Goal: Information Seeking & Learning: Learn about a topic

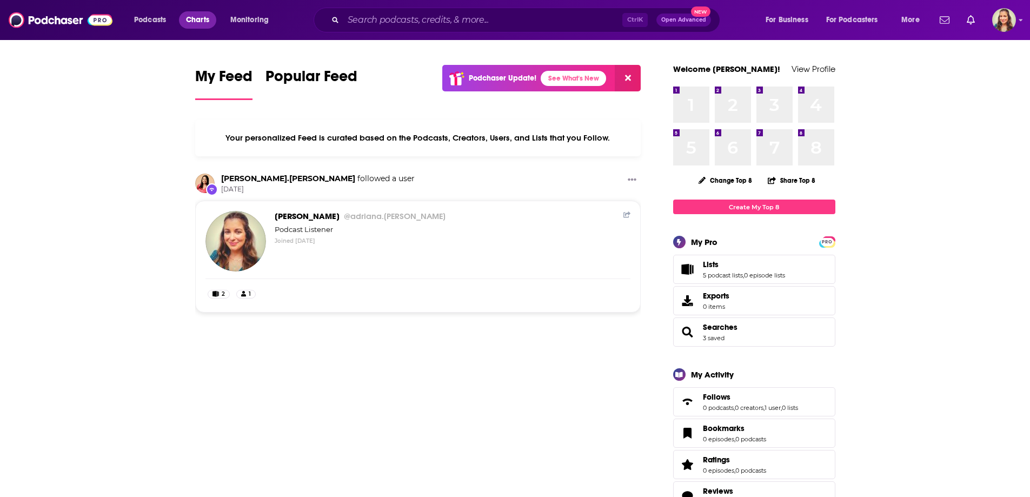
click at [188, 18] on span "Charts" at bounding box center [197, 19] width 23 height 15
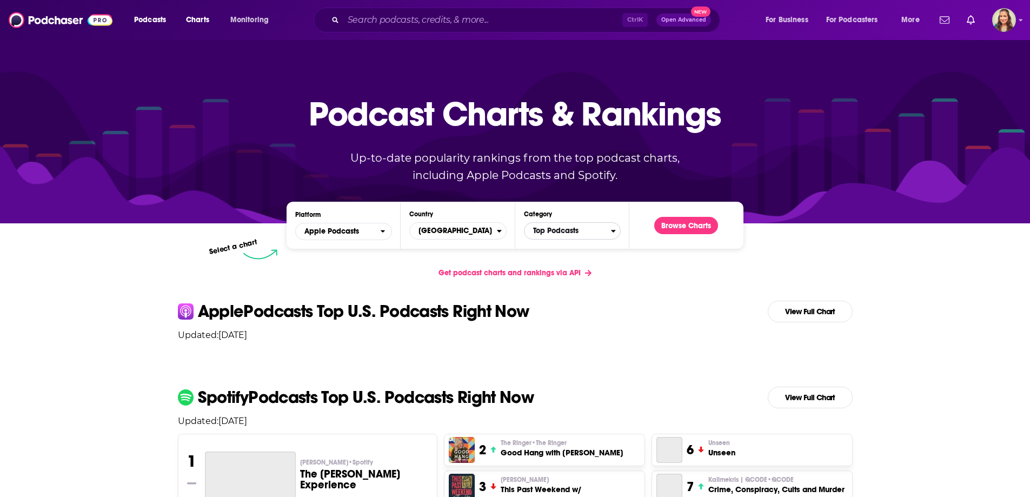
click at [544, 235] on span "Top Podcasts" at bounding box center [568, 231] width 87 height 18
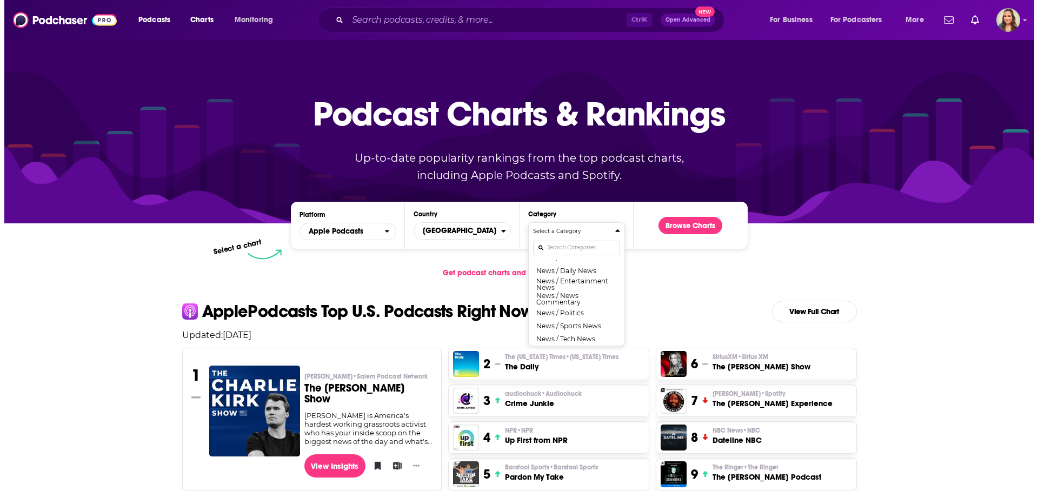
scroll to position [757, 0]
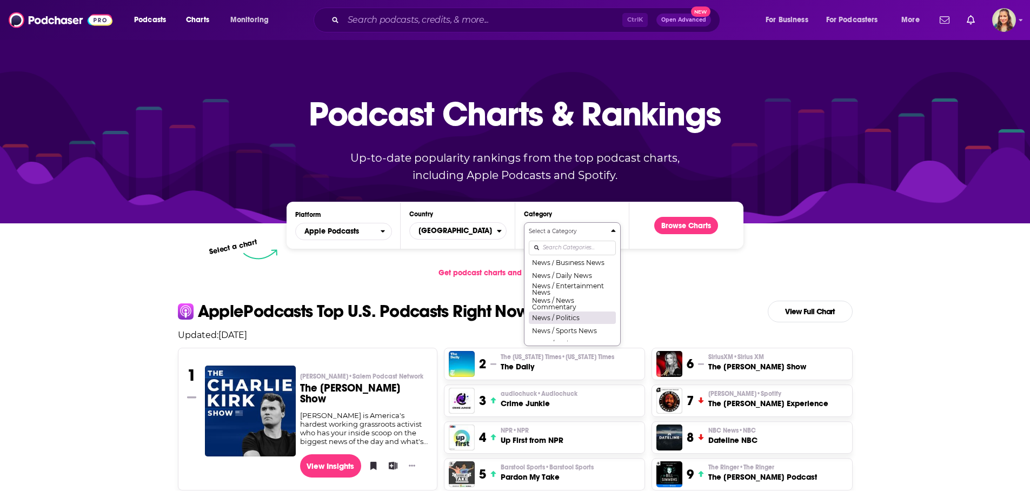
click at [546, 324] on button "News / Politics" at bounding box center [572, 317] width 87 height 13
click at [685, 216] on div "Podcast Charts & Rankings Up-to-date popularity rankings from the top podcast c…" at bounding box center [515, 131] width 465 height 174
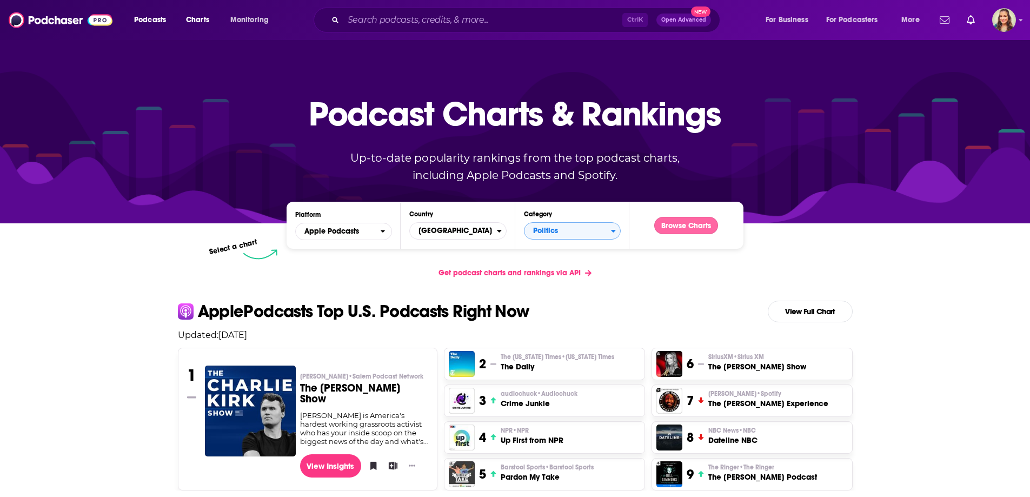
click at [684, 229] on button "Browse Charts" at bounding box center [686, 225] width 64 height 17
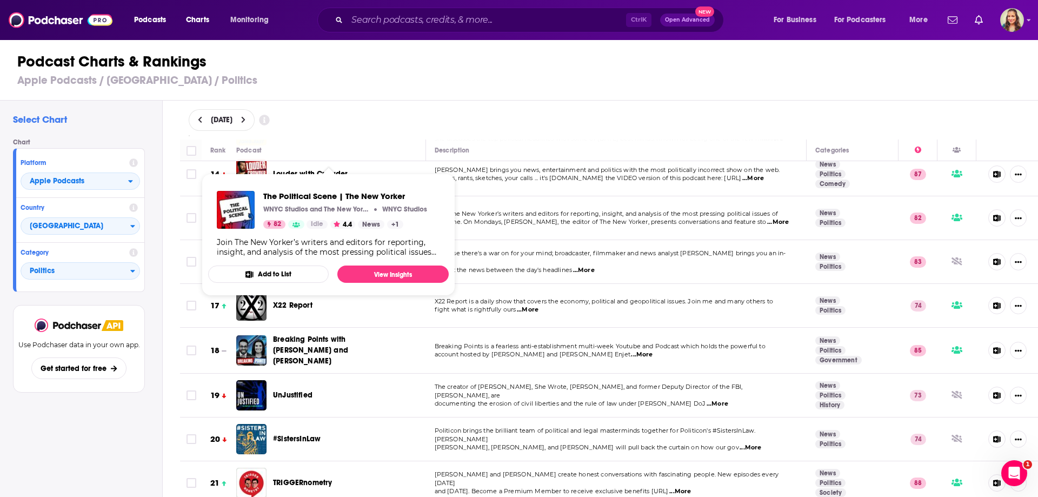
scroll to position [649, 0]
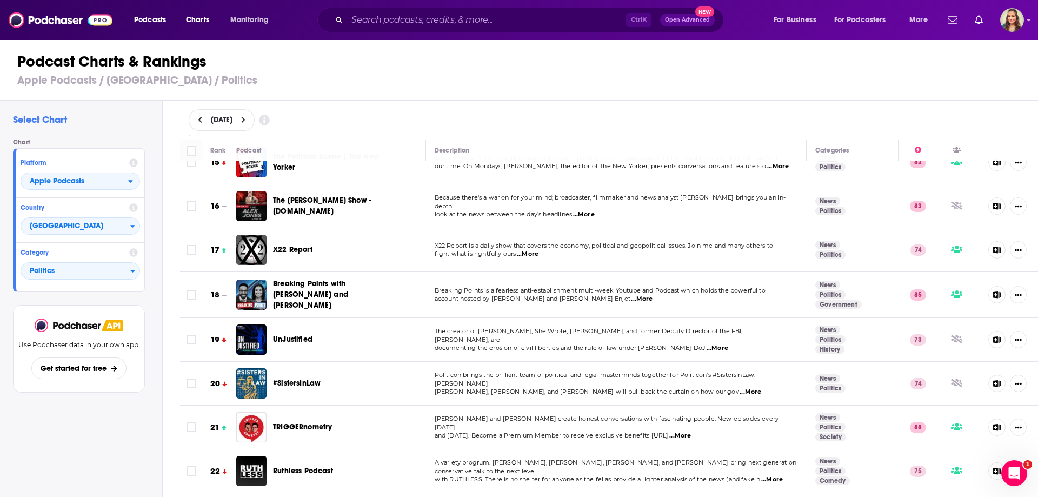
click at [631, 295] on span "...More" at bounding box center [642, 299] width 22 height 9
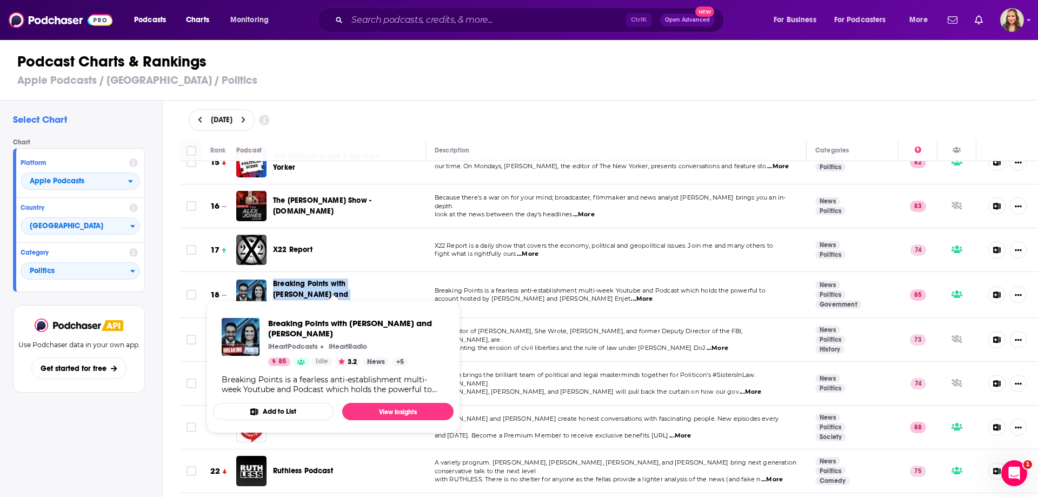
drag, startPoint x: 273, startPoint y: 267, endPoint x: 305, endPoint y: 285, distance: 37.0
click at [305, 285] on div "Breaking Points with Krystal and Saagar" at bounding box center [326, 294] width 181 height 32
copy span "Breaking Points with Krystal and Saagar"
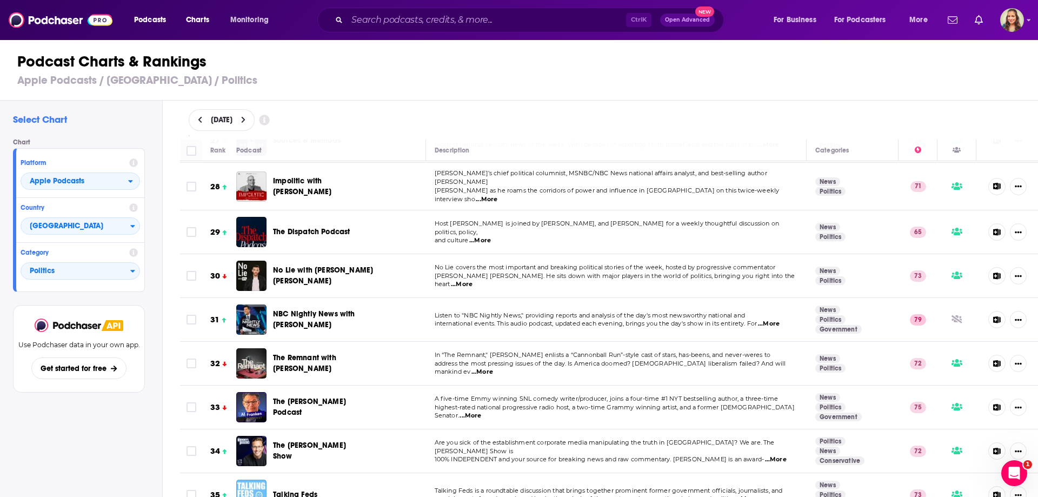
scroll to position [1298, 0]
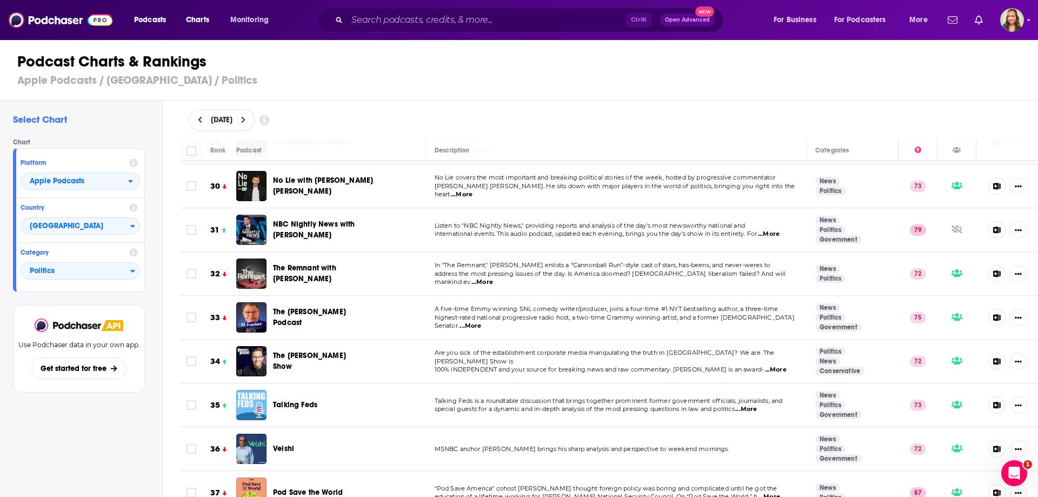
click at [743, 405] on span "...More" at bounding box center [746, 409] width 22 height 9
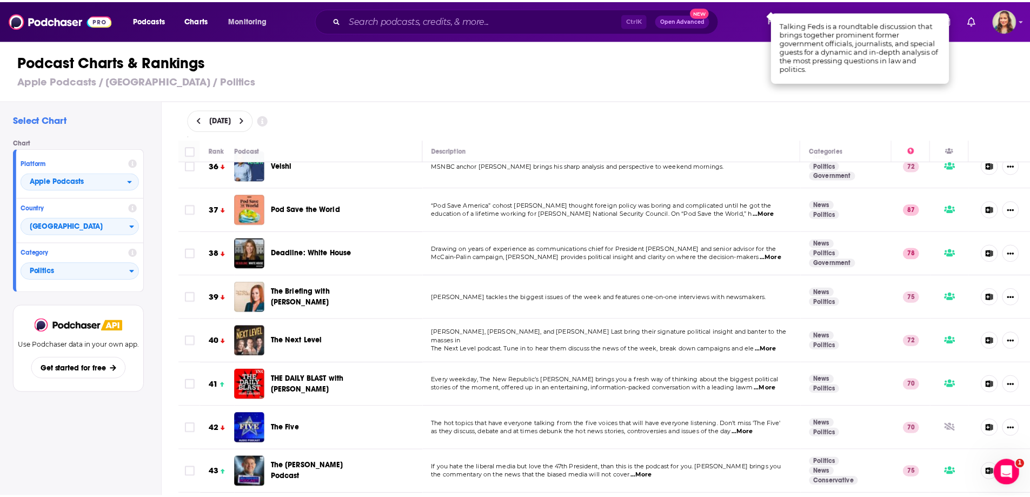
scroll to position [1676, 0]
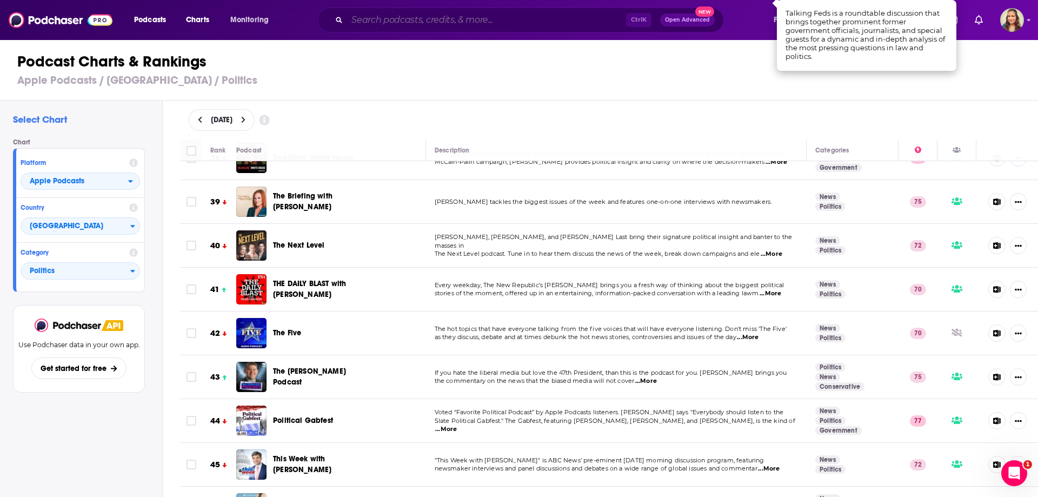
click at [389, 22] on input "Search podcasts, credits, & more..." at bounding box center [486, 19] width 279 height 17
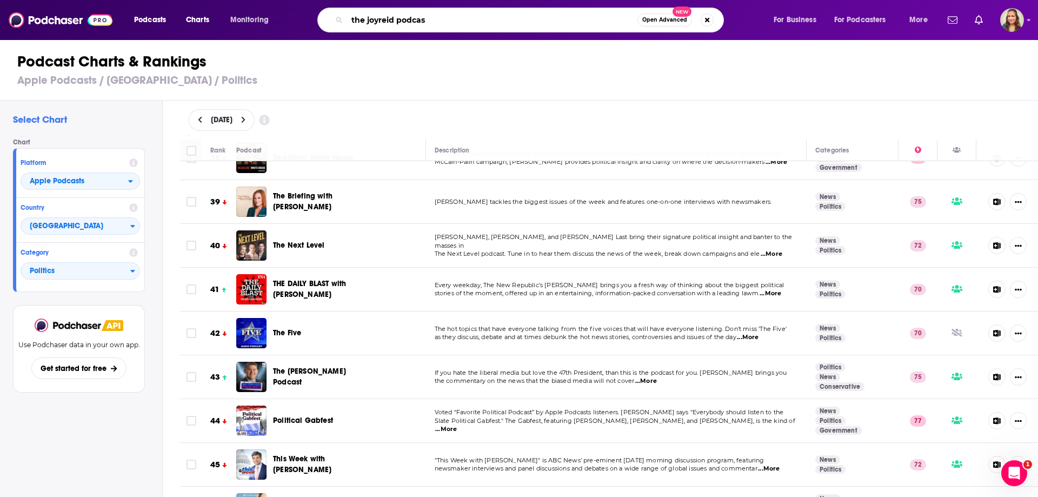
type input "the joyreid podcast"
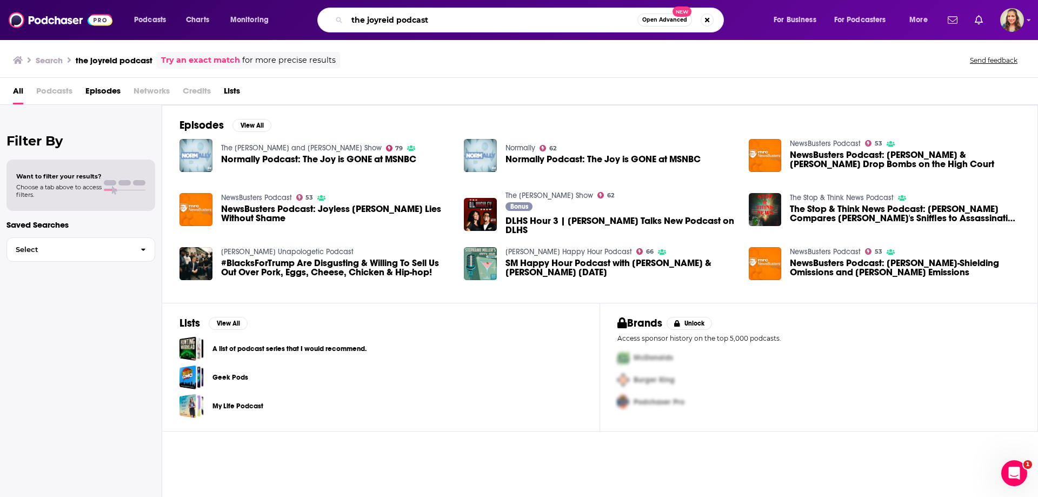
drag, startPoint x: 459, startPoint y: 18, endPoint x: 211, endPoint y: 8, distance: 248.4
click at [211, 8] on div "Podcasts Charts Monitoring the joyreid podcast Open Advanced New For Business F…" at bounding box center [533, 20] width 812 height 25
type input "Joy Reid"
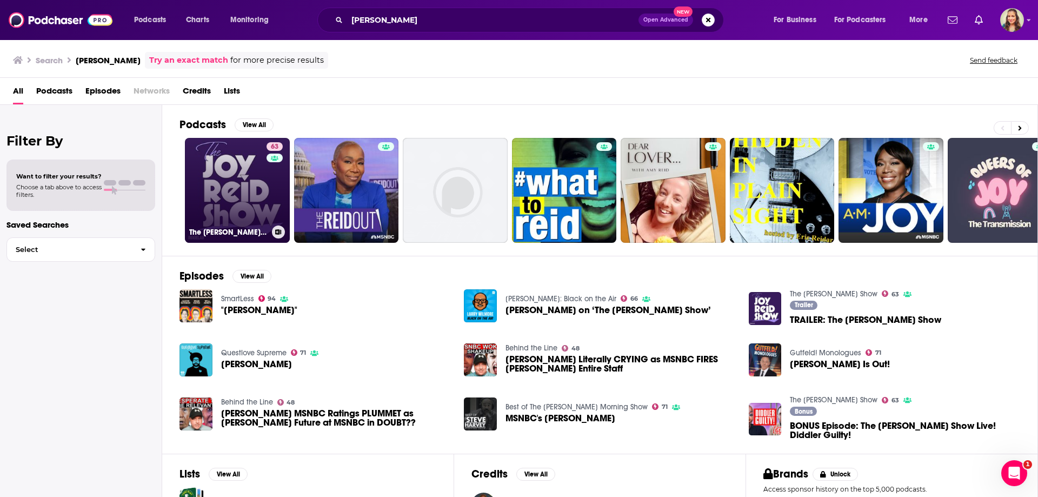
click at [251, 176] on link "63 The Joy Reid Show" at bounding box center [237, 190] width 105 height 105
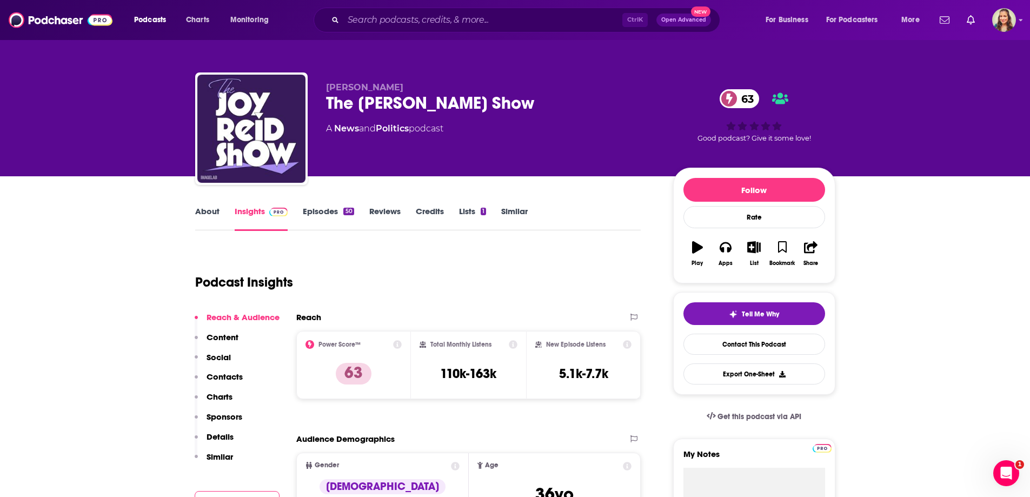
click at [216, 212] on link "About" at bounding box center [207, 218] width 24 height 25
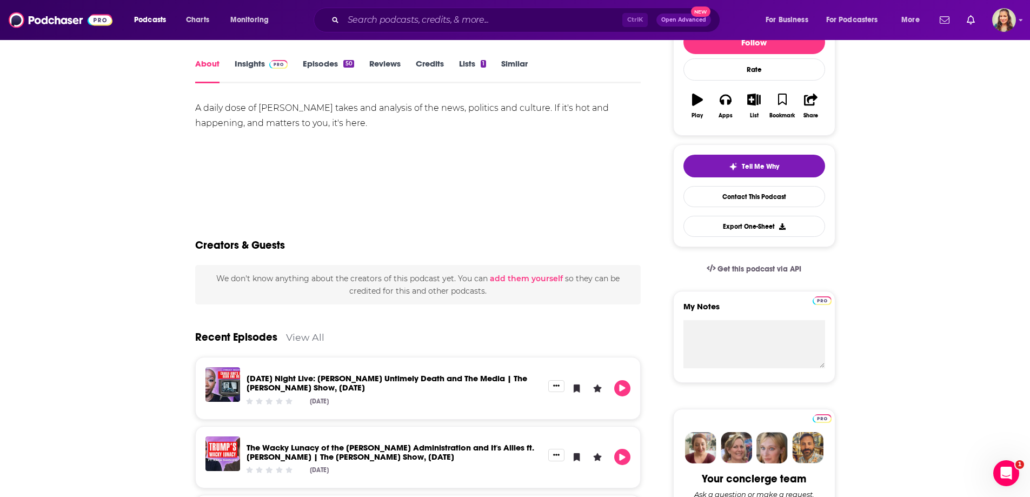
scroll to position [216, 0]
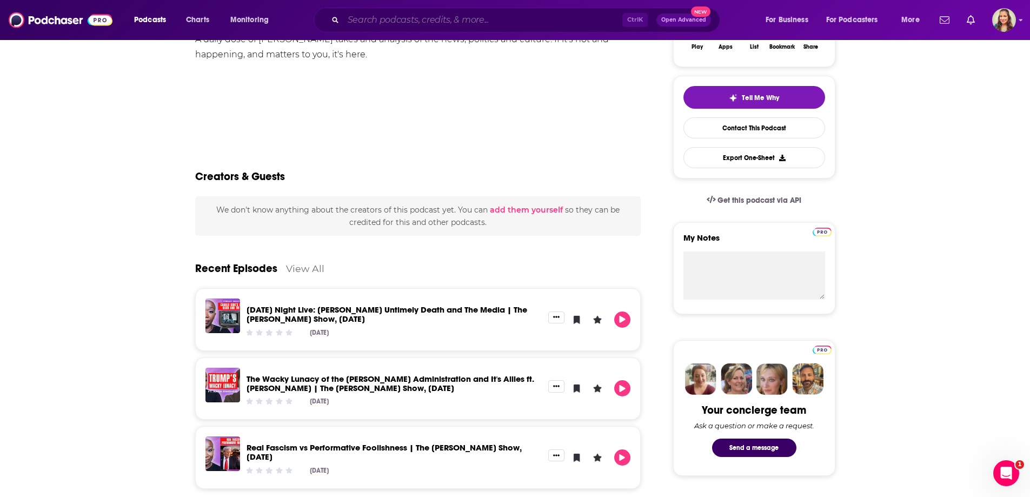
click at [412, 27] on input "Search podcasts, credits, & more..." at bounding box center [482, 19] width 279 height 17
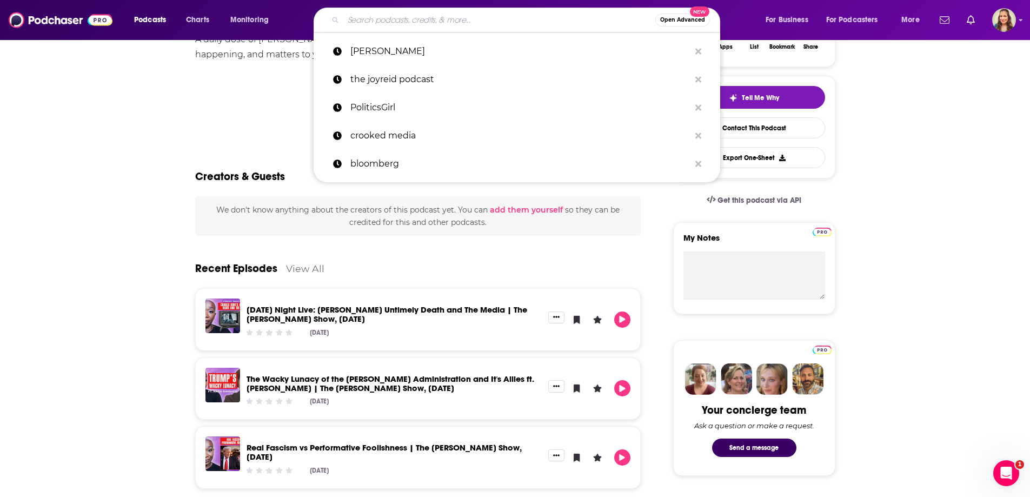
paste input "The Fifth Column"
type input "The Fifth Column"
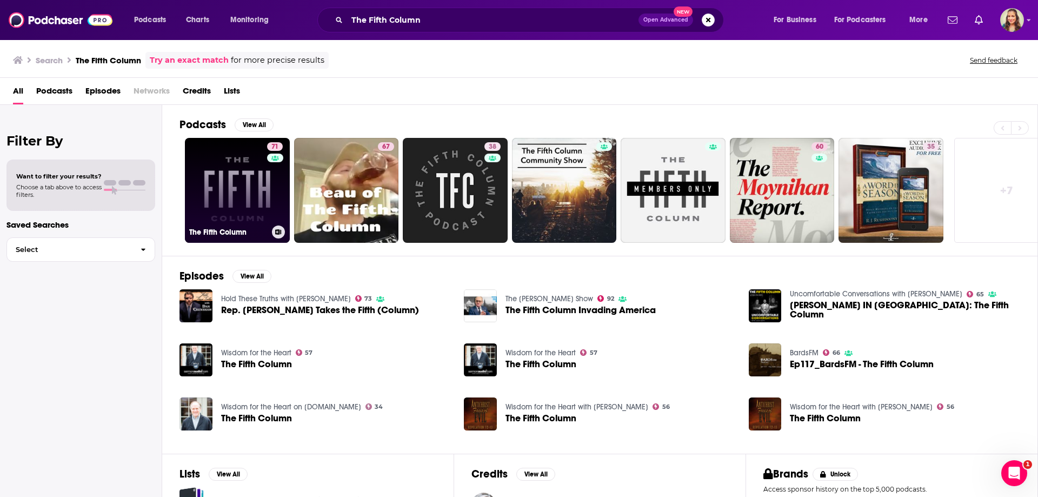
click at [221, 204] on link "71 The Fifth Column" at bounding box center [237, 190] width 105 height 105
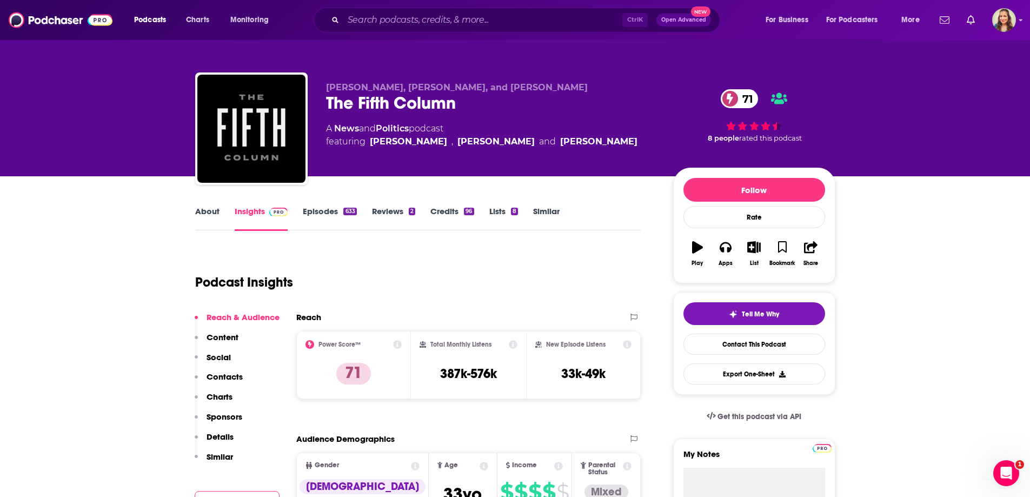
click at [198, 215] on link "About" at bounding box center [207, 218] width 24 height 25
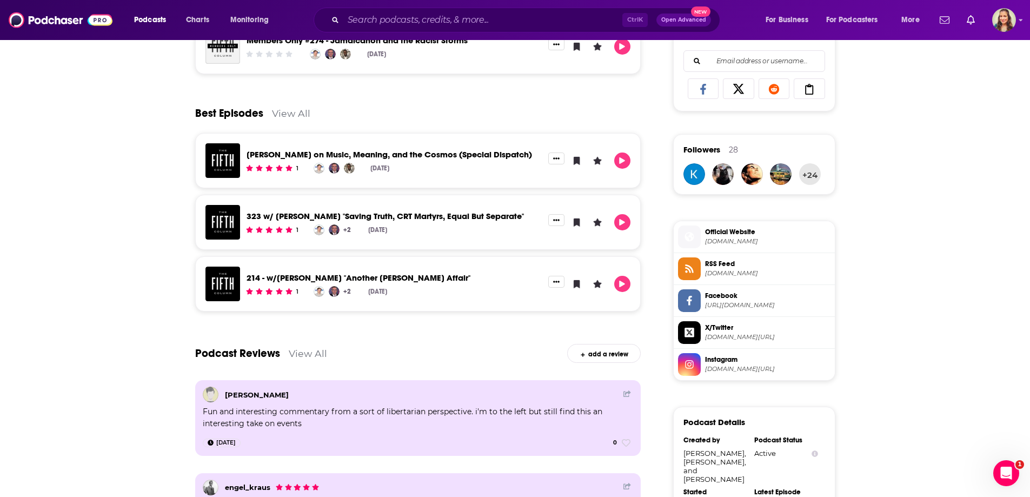
scroll to position [703, 0]
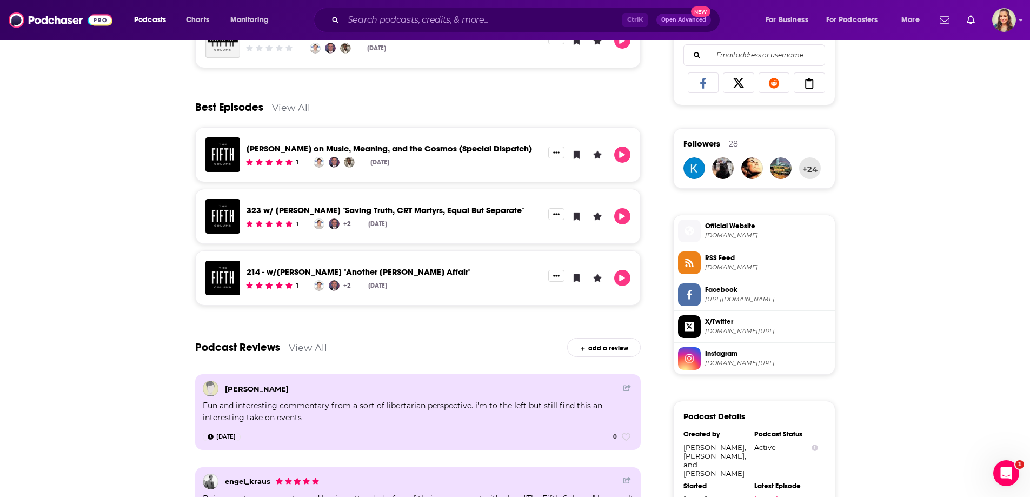
click at [294, 107] on link "View All" at bounding box center [291, 107] width 38 height 11
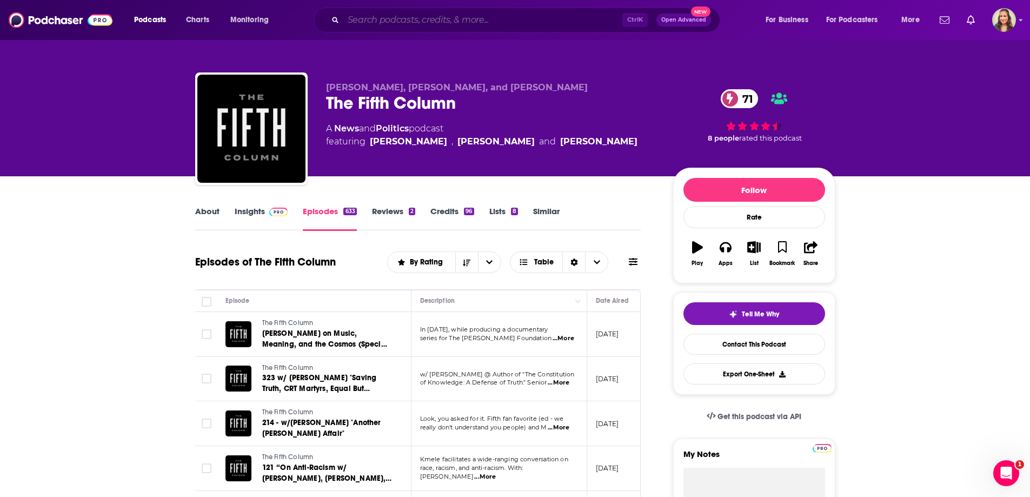
click at [381, 25] on input "Search podcasts, credits, & more..." at bounding box center [482, 19] width 279 height 17
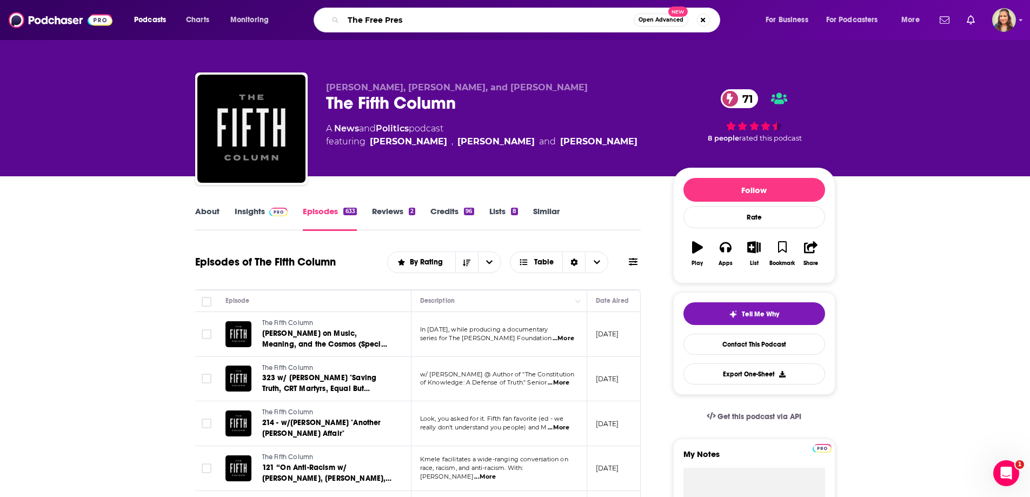
type input "The Free Press"
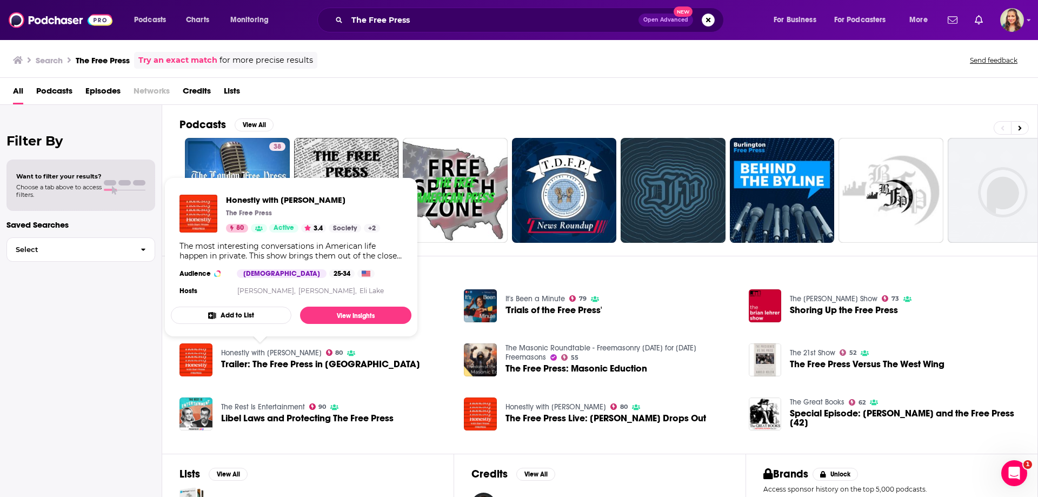
click at [271, 350] on link "Honestly with Bari Weiss" at bounding box center [271, 352] width 101 height 9
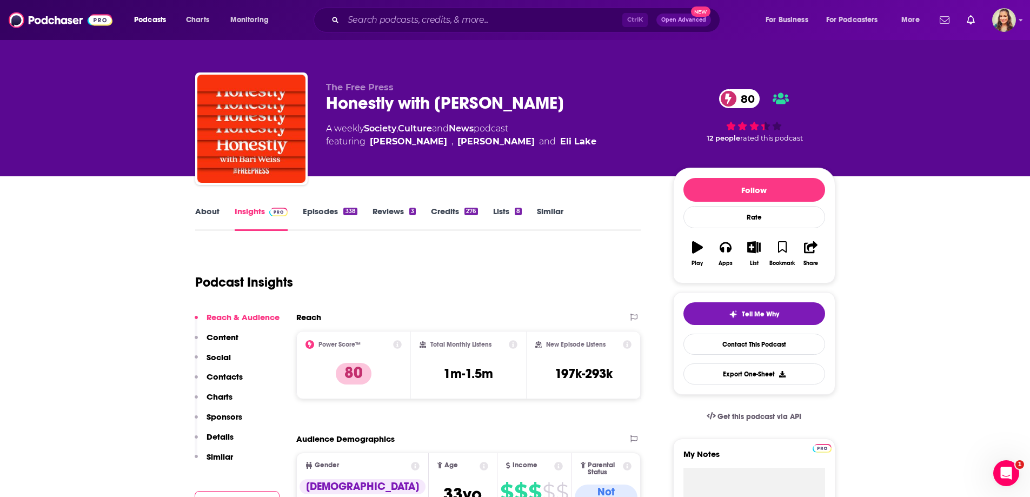
click at [196, 210] on link "About" at bounding box center [207, 218] width 24 height 25
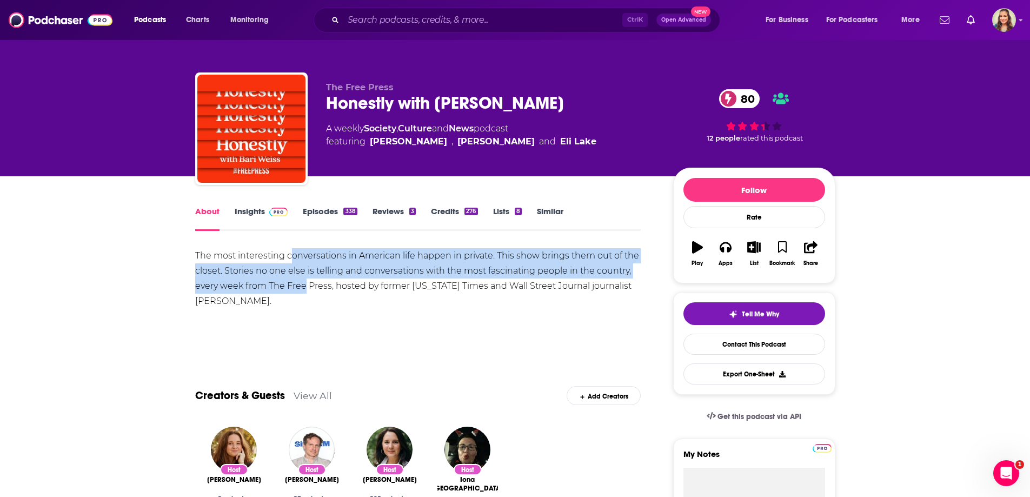
drag, startPoint x: 293, startPoint y: 255, endPoint x: 307, endPoint y: 286, distance: 33.2
click at [307, 286] on div "The most interesting conversations in American life happen in private. This sho…" at bounding box center [418, 278] width 446 height 61
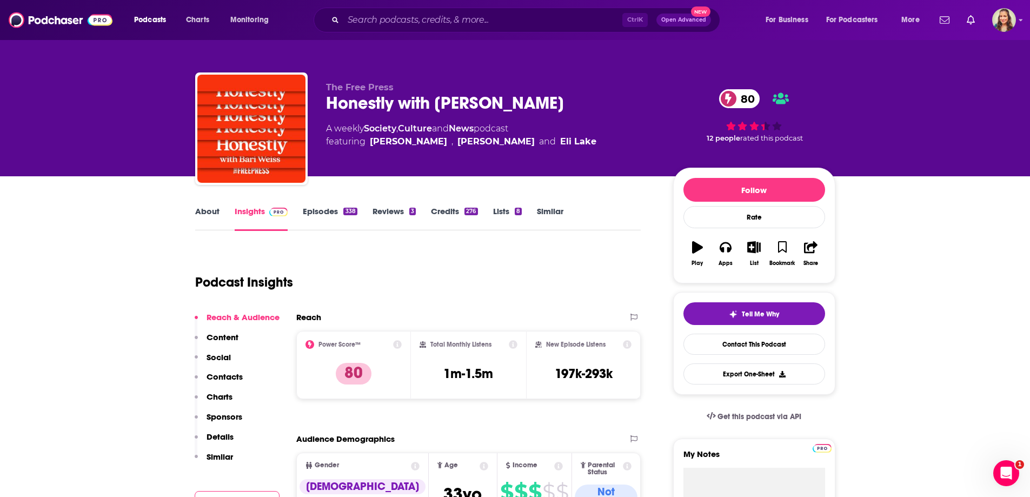
click at [547, 207] on link "Similar" at bounding box center [550, 218] width 26 height 25
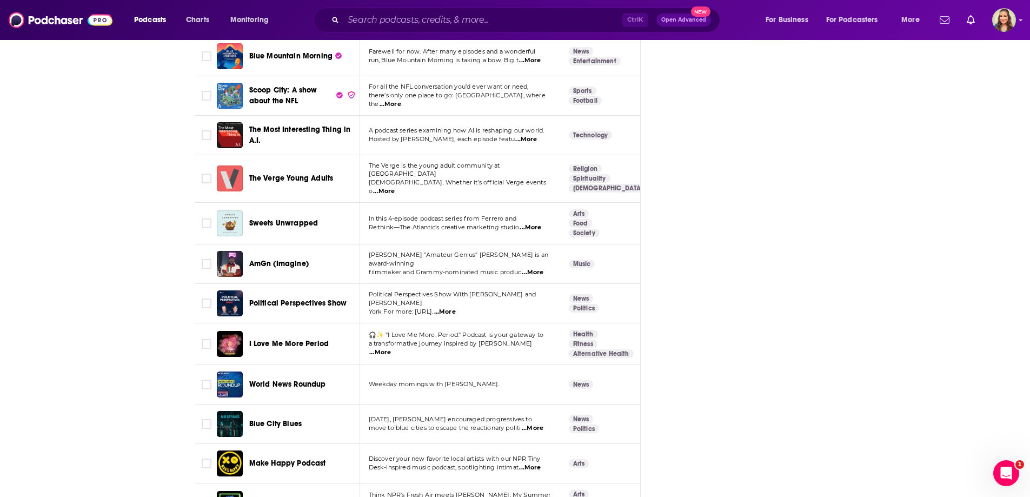
scroll to position [2974, 0]
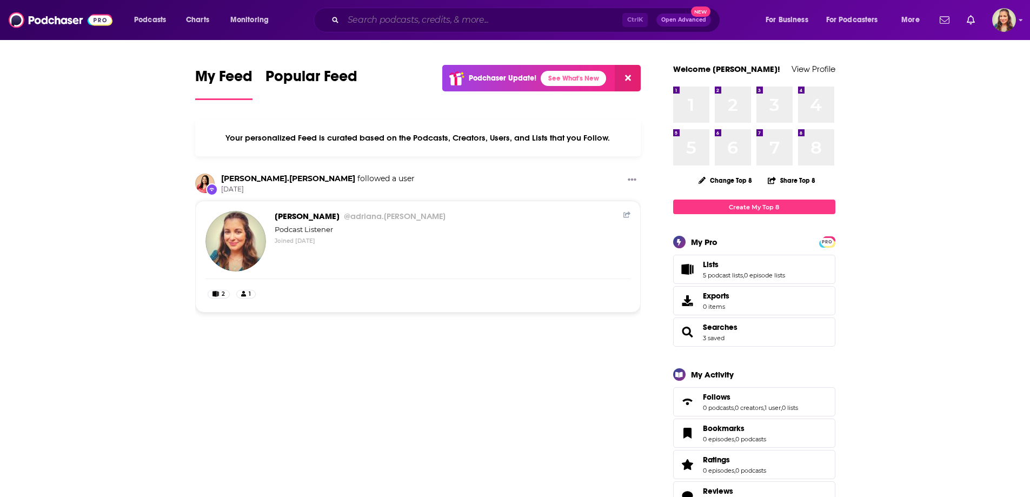
click at [355, 18] on input "Search podcasts, credits, & more..." at bounding box center [482, 19] width 279 height 17
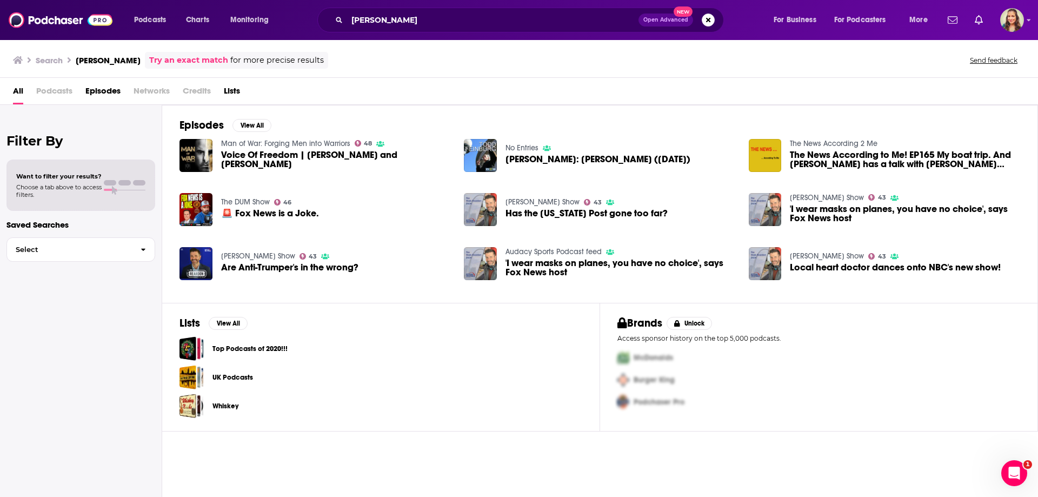
click at [205, 59] on link "Try an exact match" at bounding box center [188, 60] width 79 height 12
drag, startPoint x: 436, startPoint y: 26, endPoint x: 257, endPoint y: 12, distance: 179.0
click at [257, 12] on div "Podcasts Charts Monitoring Brian Killmeade Open Advanced New For Business For P…" at bounding box center [533, 20] width 812 height 25
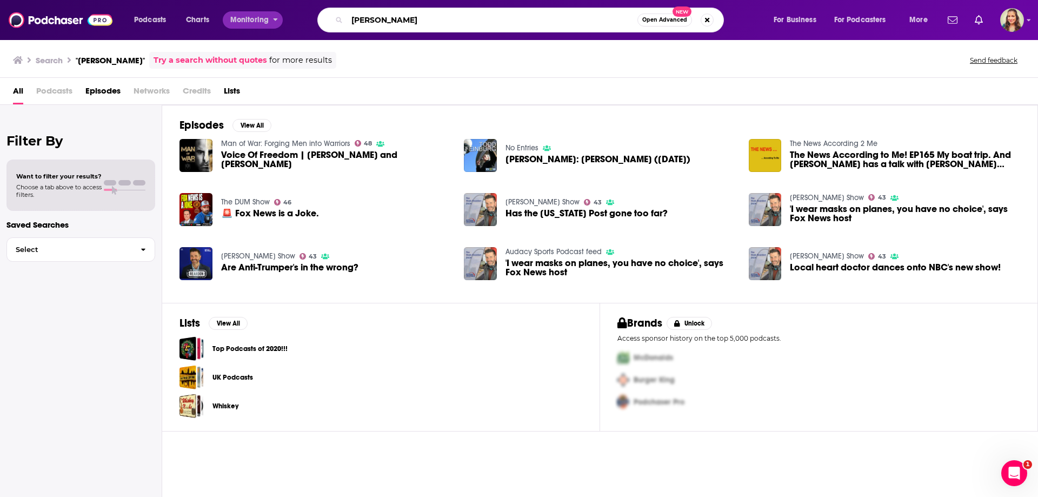
paste input "[PERSON_NAME]"
type input "[PERSON_NAME]"
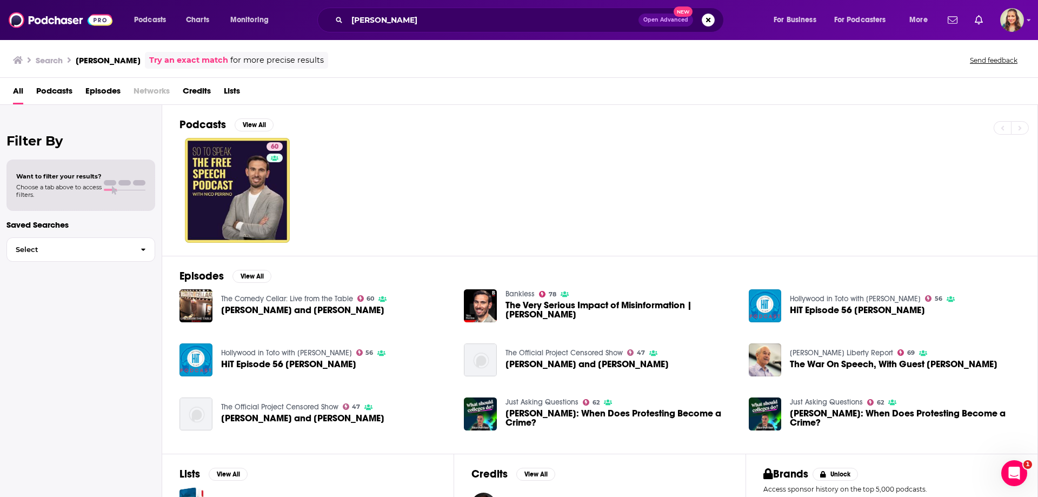
click at [188, 89] on span "Credits" at bounding box center [197, 93] width 28 height 22
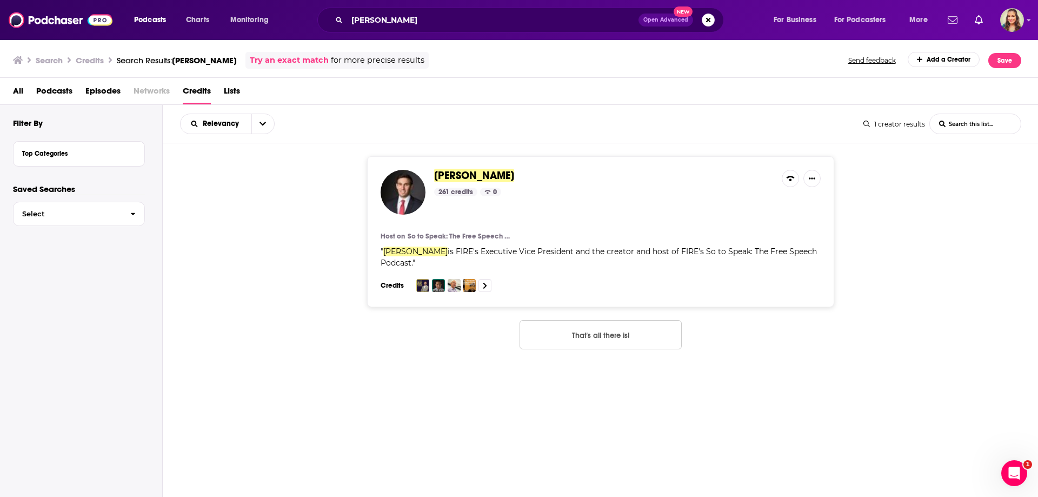
click at [474, 176] on span "[PERSON_NAME]" at bounding box center [474, 176] width 80 height 14
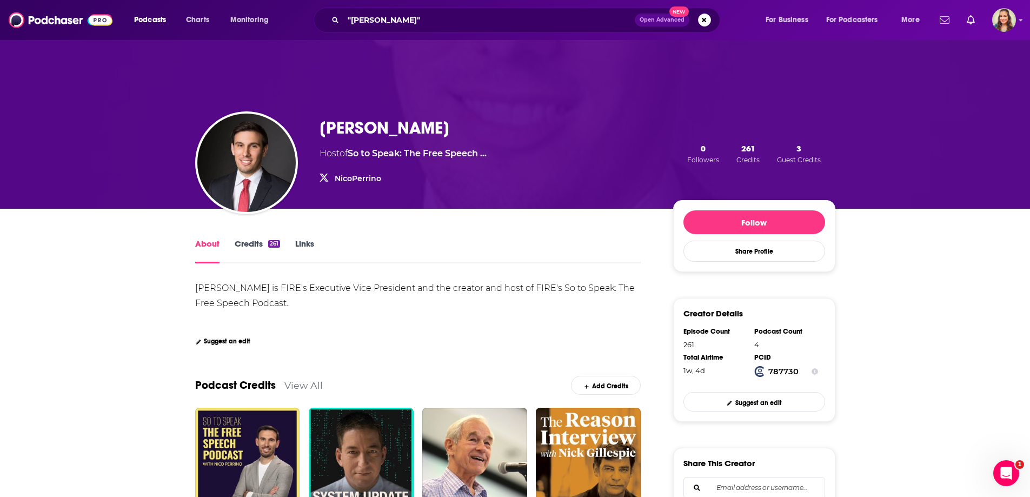
click at [306, 387] on link "View All" at bounding box center [303, 385] width 38 height 11
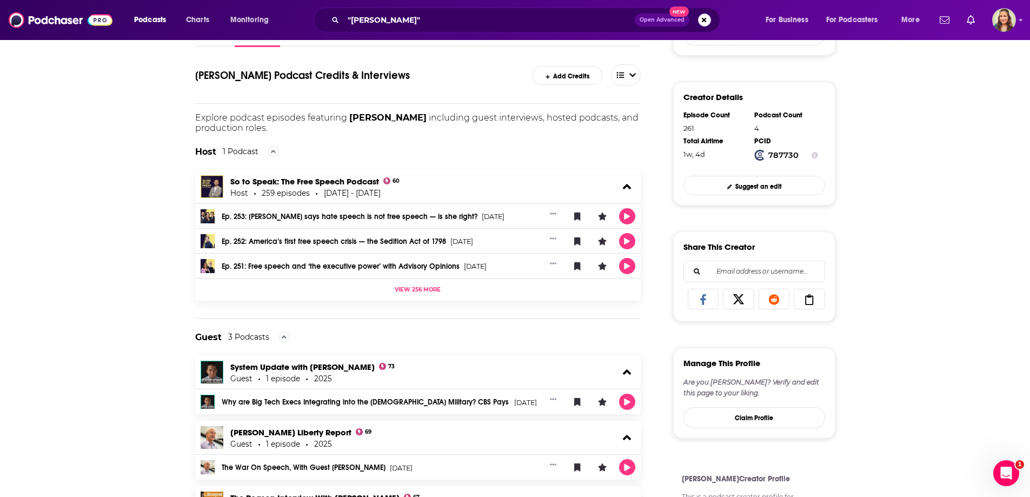
scroll to position [375, 0]
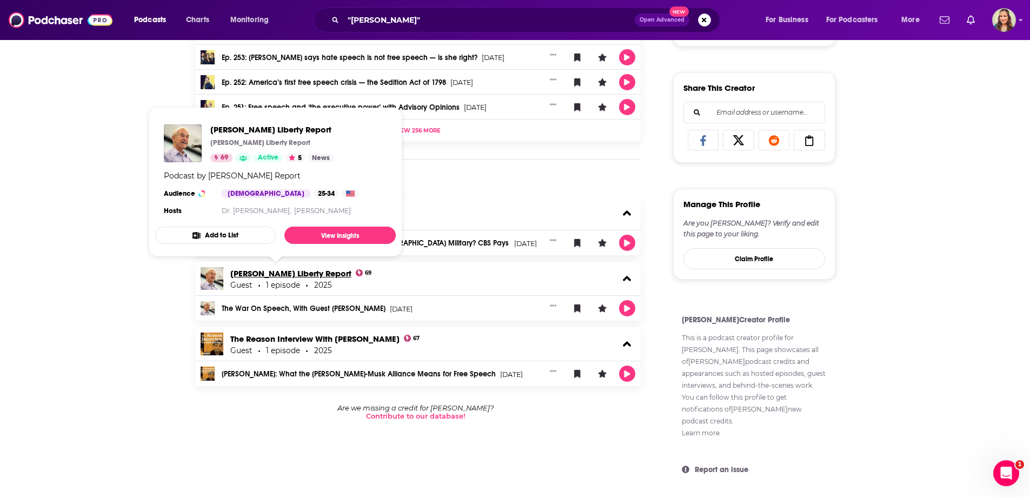
click at [244, 275] on link "[PERSON_NAME] Liberty Report" at bounding box center [290, 273] width 121 height 10
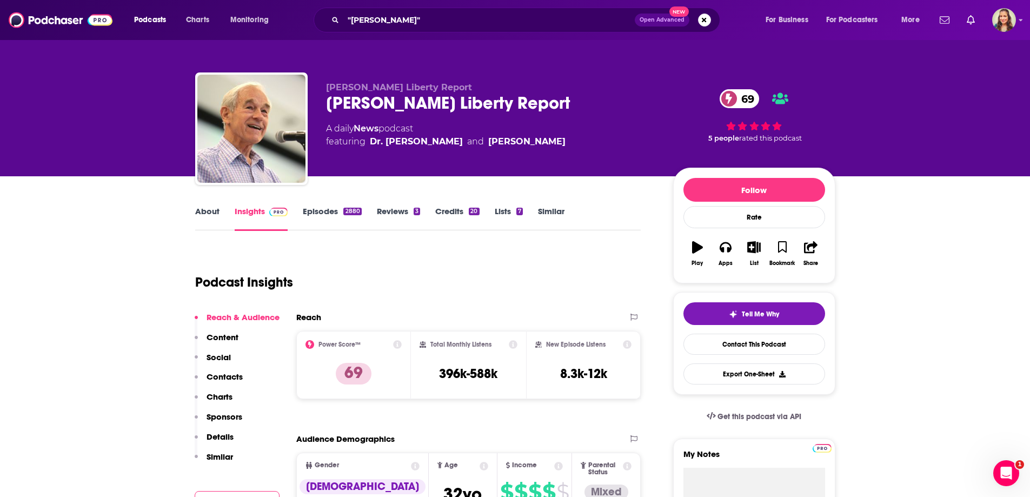
click at [204, 213] on link "About" at bounding box center [207, 218] width 24 height 25
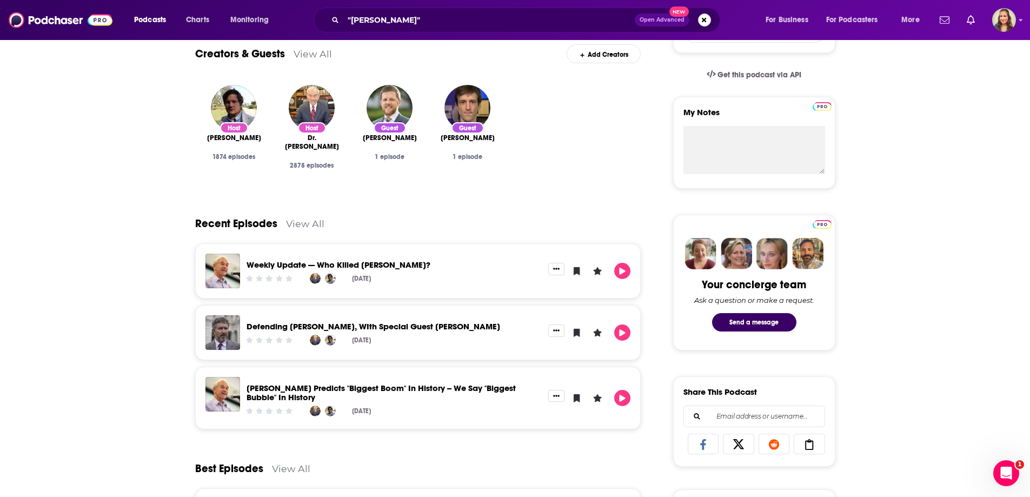
scroll to position [108, 0]
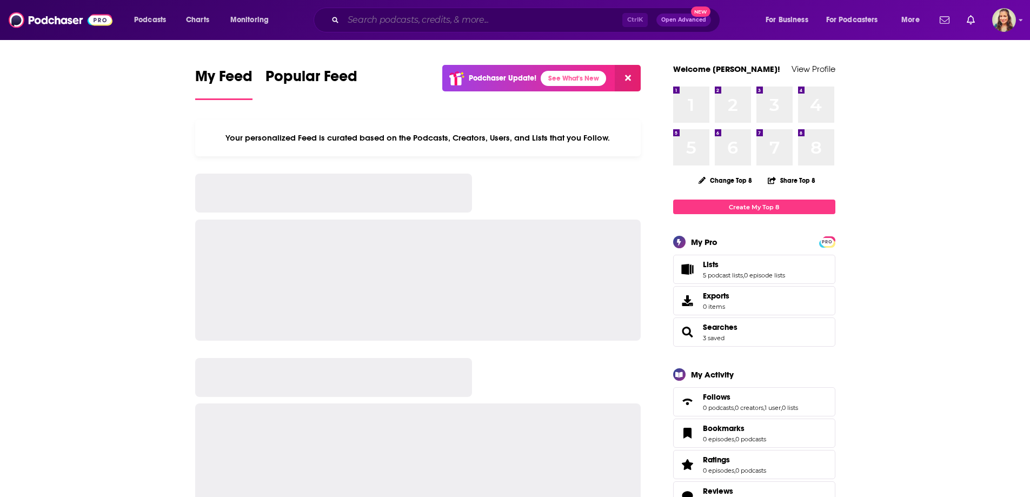
click at [472, 14] on input "Search podcasts, credits, & more..." at bounding box center [482, 19] width 279 height 17
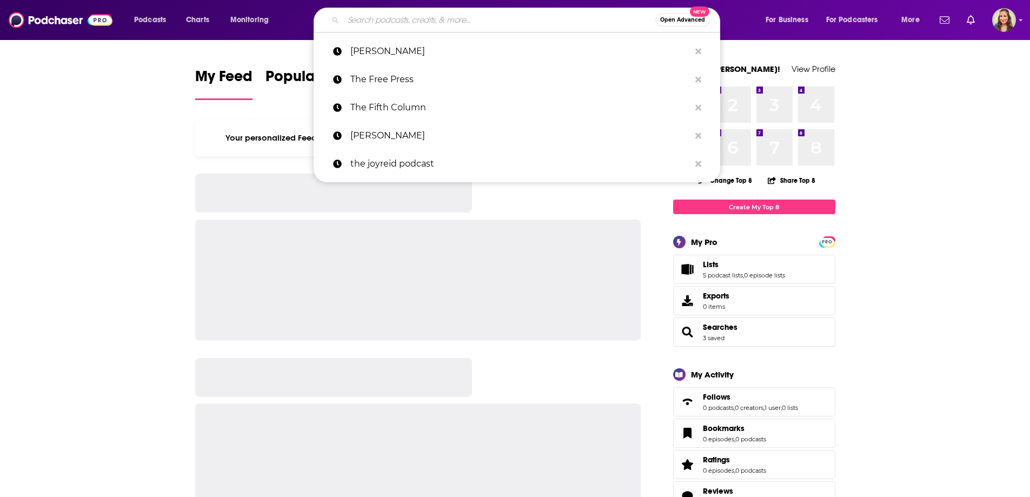
paste input "[PERSON_NAME]"
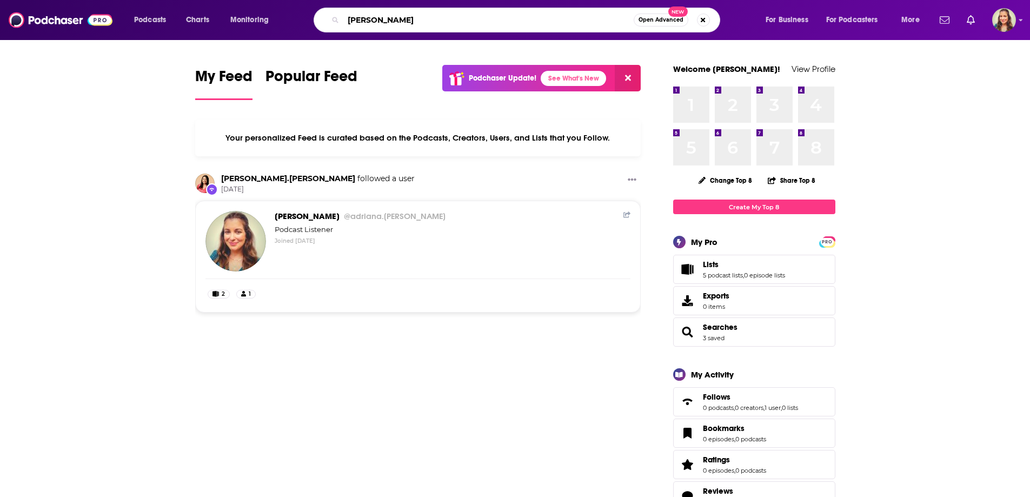
type input "[PERSON_NAME]"
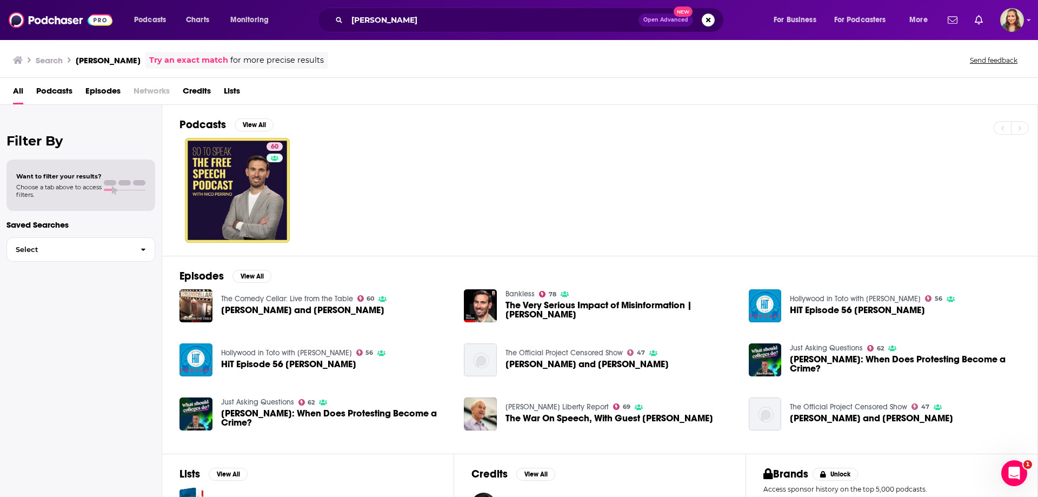
click at [205, 92] on span "Credits" at bounding box center [197, 93] width 28 height 22
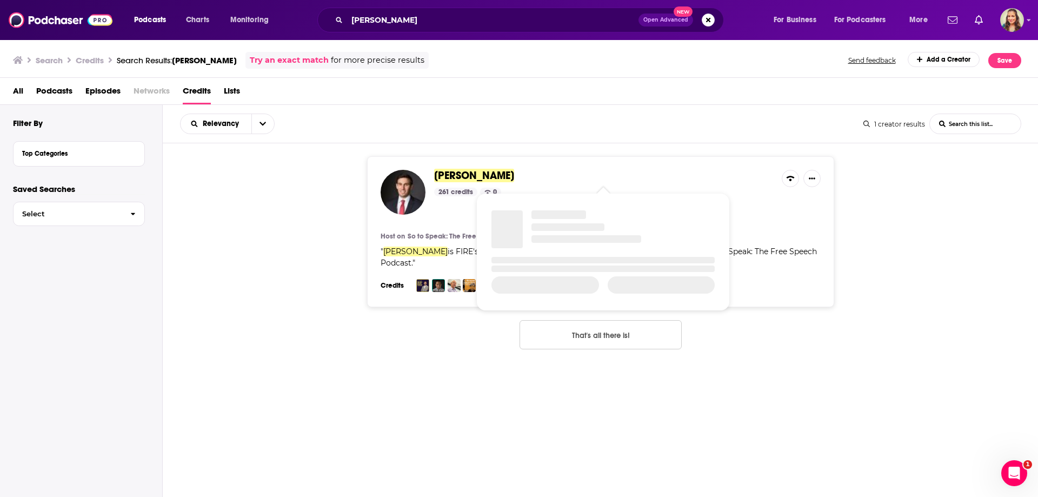
click at [466, 174] on span "[PERSON_NAME]" at bounding box center [474, 176] width 80 height 14
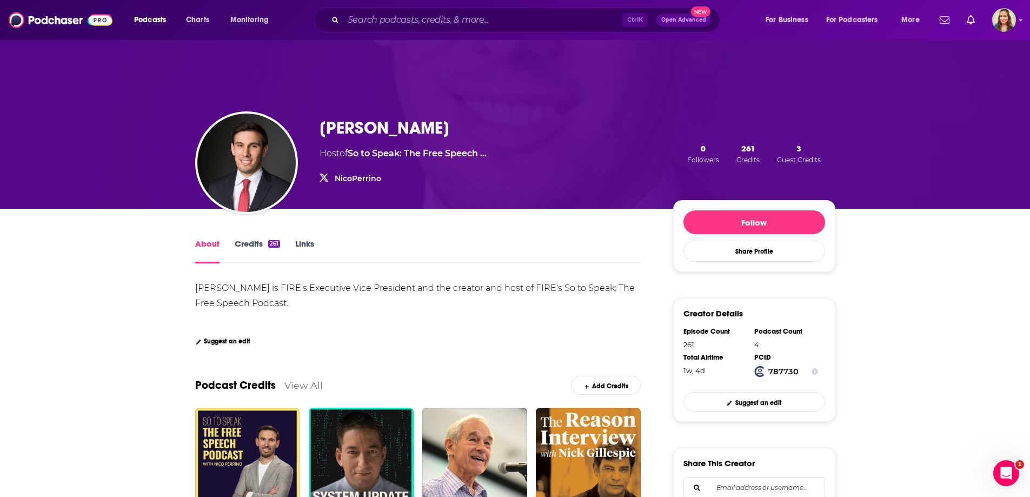
click at [246, 241] on link "Credits 261" at bounding box center [257, 250] width 45 height 25
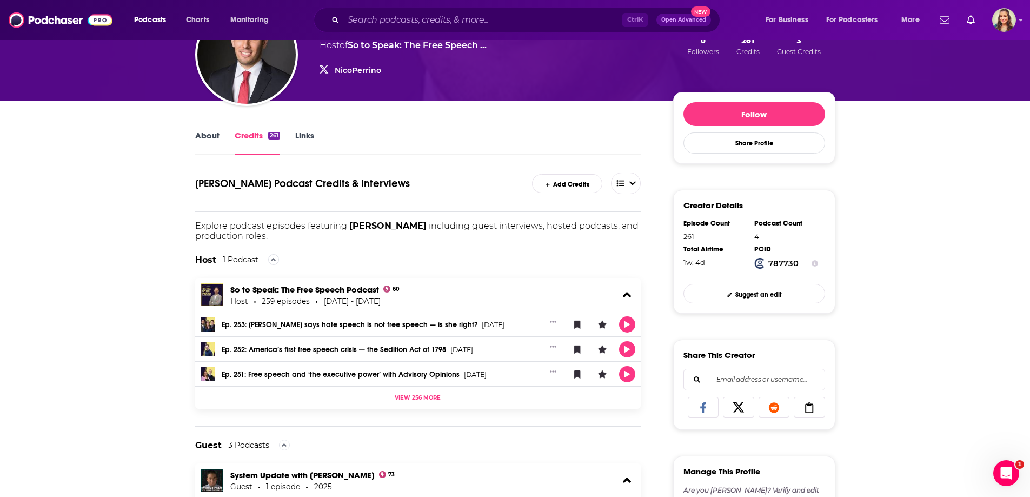
scroll to position [324, 0]
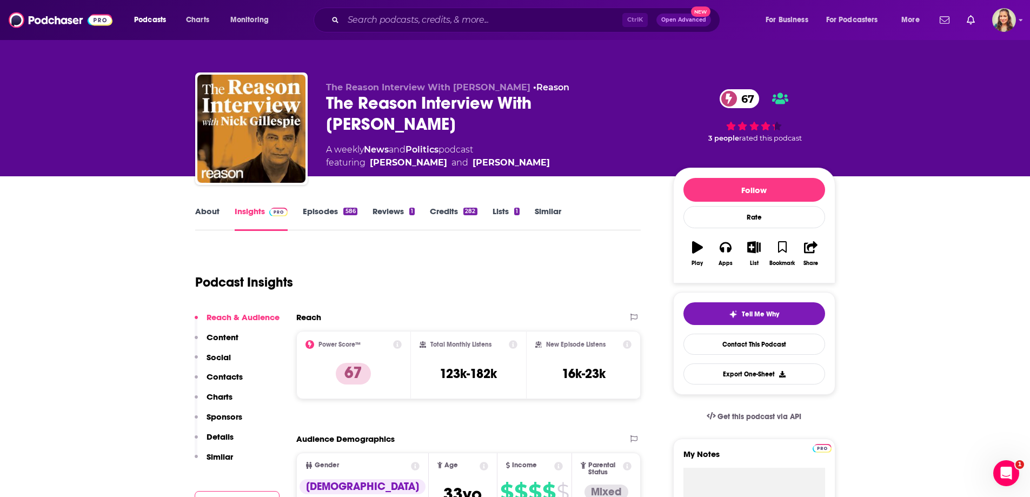
click at [211, 211] on link "About" at bounding box center [207, 218] width 24 height 25
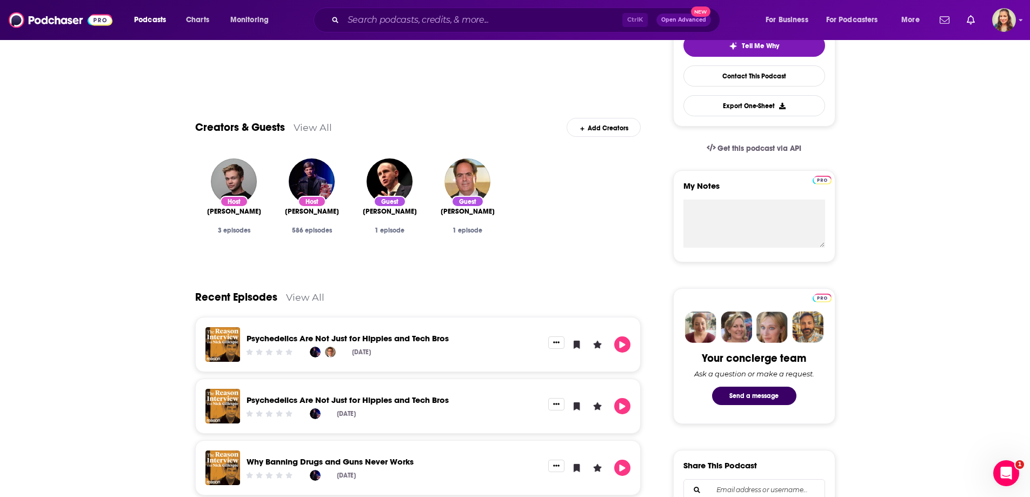
scroll to position [108, 0]
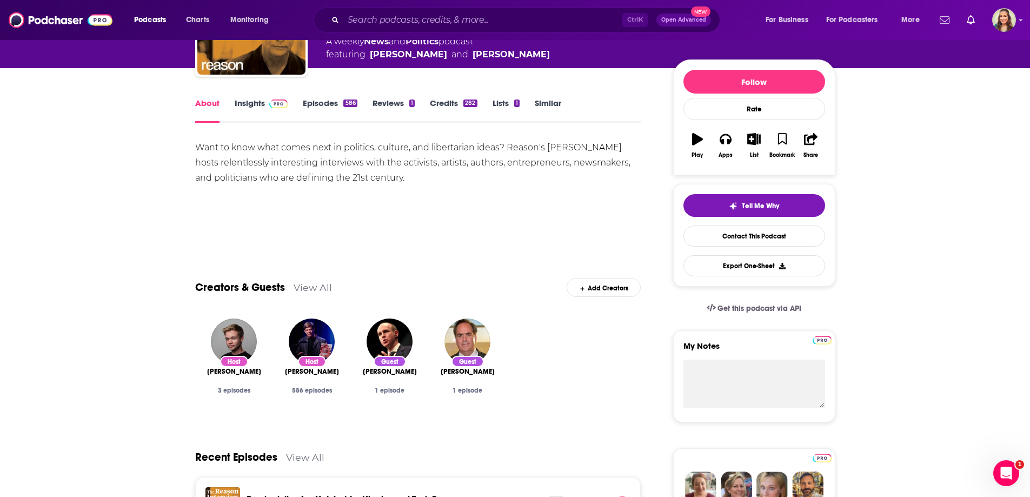
click at [249, 101] on link "Insights" at bounding box center [262, 110] width 54 height 25
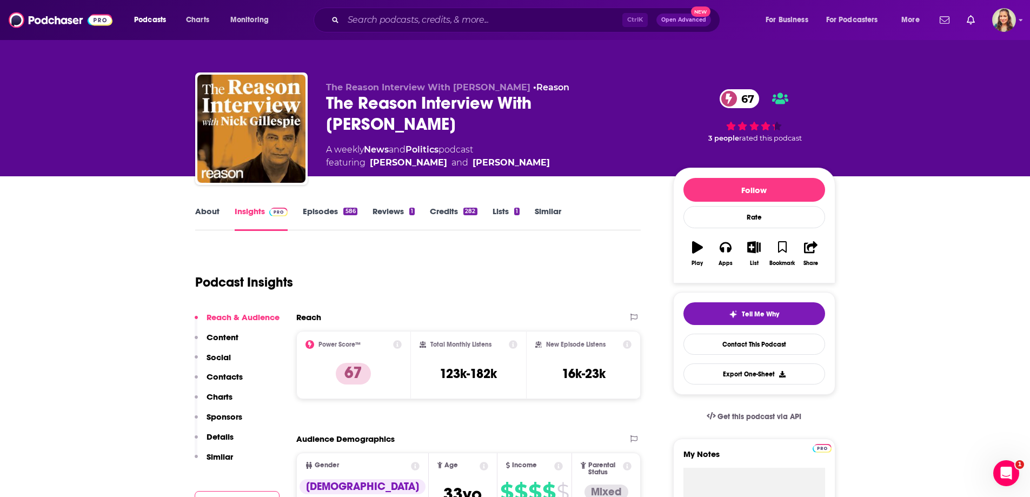
click at [203, 214] on link "About" at bounding box center [207, 218] width 24 height 25
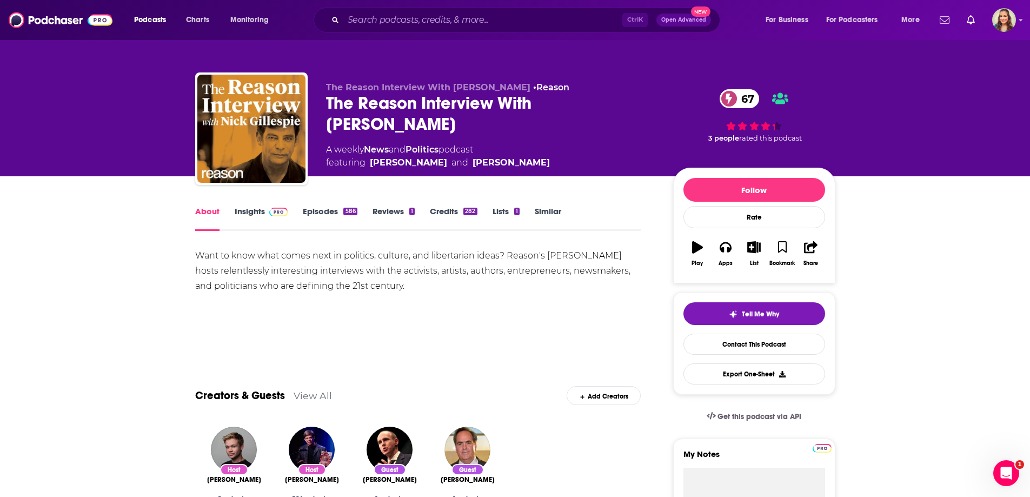
drag, startPoint x: 333, startPoint y: 268, endPoint x: 403, endPoint y: 289, distance: 72.7
click at [403, 289] on div "Want to know what comes next in politics, culture, and libertarian ideas? Reaso…" at bounding box center [418, 270] width 446 height 45
drag, startPoint x: 463, startPoint y: 95, endPoint x: 324, endPoint y: 100, distance: 139.1
click at [324, 100] on div "The Reason Interview With Nick Gillespie • Reason The Reason Interview With Nic…" at bounding box center [515, 130] width 640 height 117
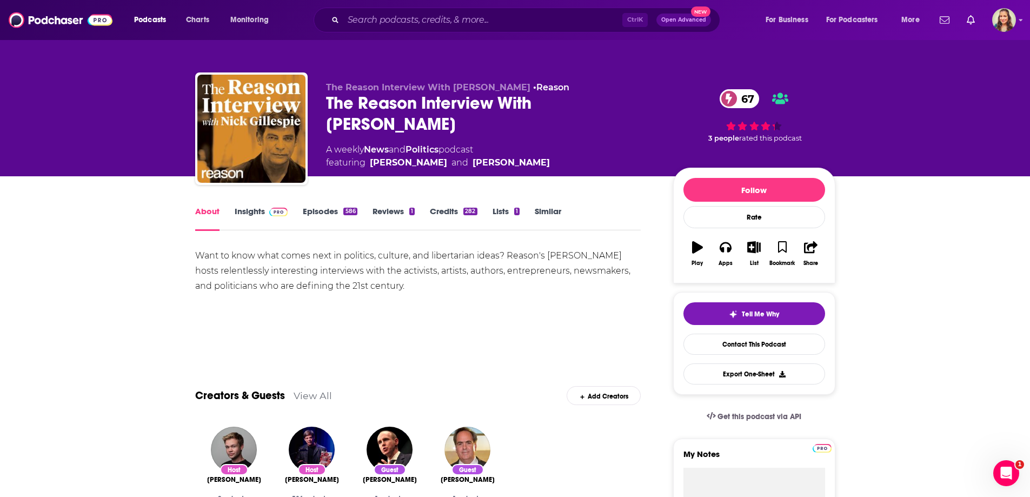
copy h1 "The Reason Interview With Nick Gillespie"
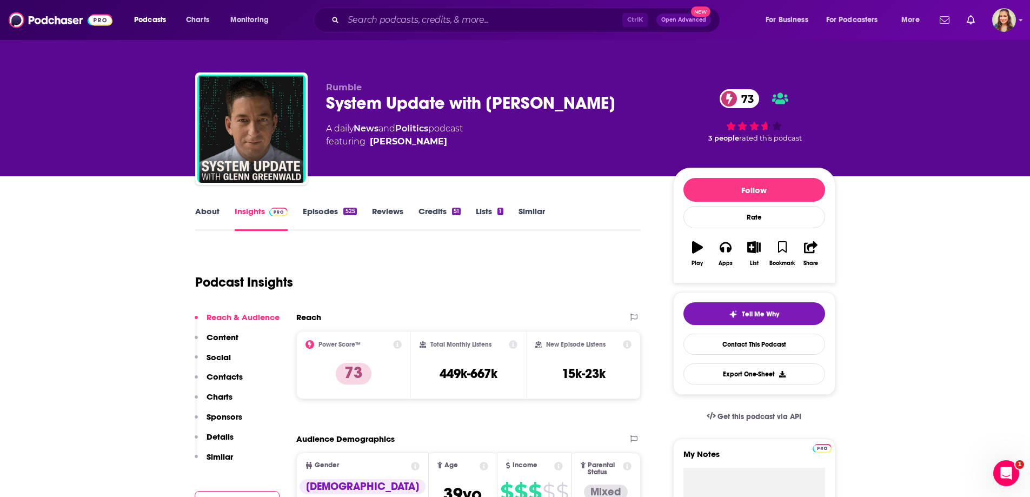
click at [210, 218] on link "About" at bounding box center [207, 218] width 24 height 25
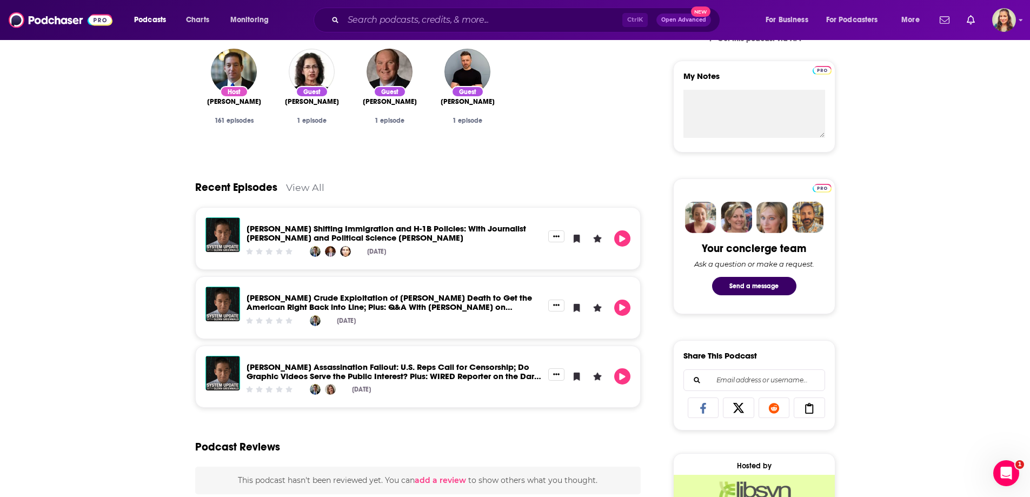
scroll to position [379, 0]
click at [308, 187] on link "View All" at bounding box center [305, 186] width 38 height 11
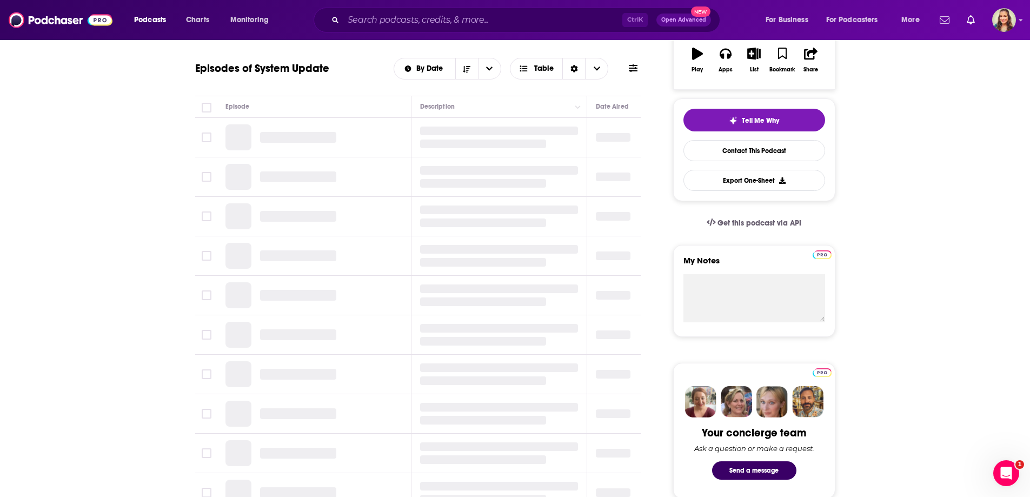
scroll to position [216, 0]
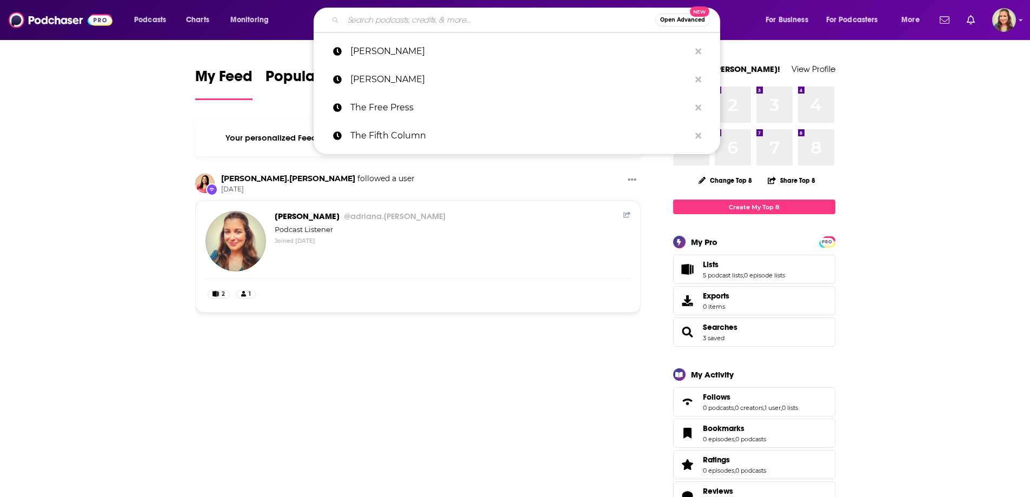
click at [394, 24] on input "Search podcasts, credits, & more..." at bounding box center [499, 19] width 312 height 17
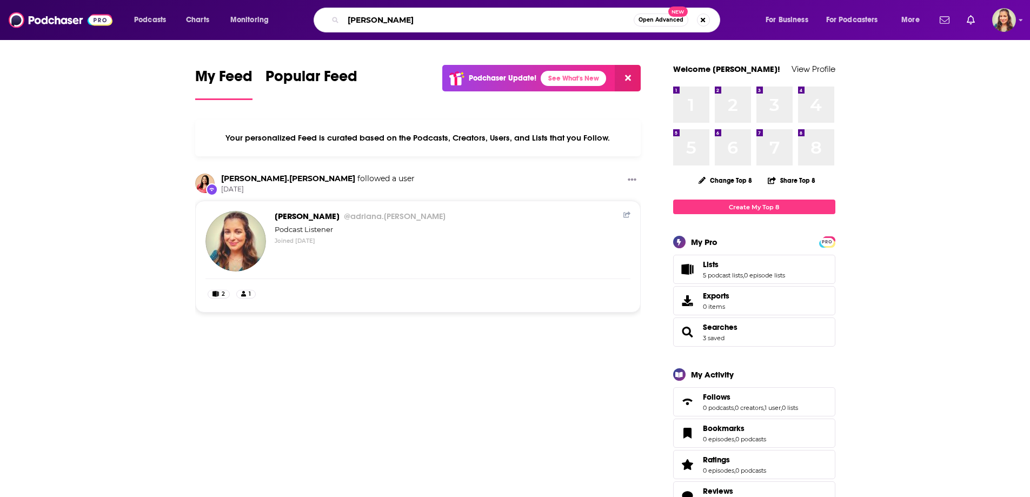
type input "[PERSON_NAME]"
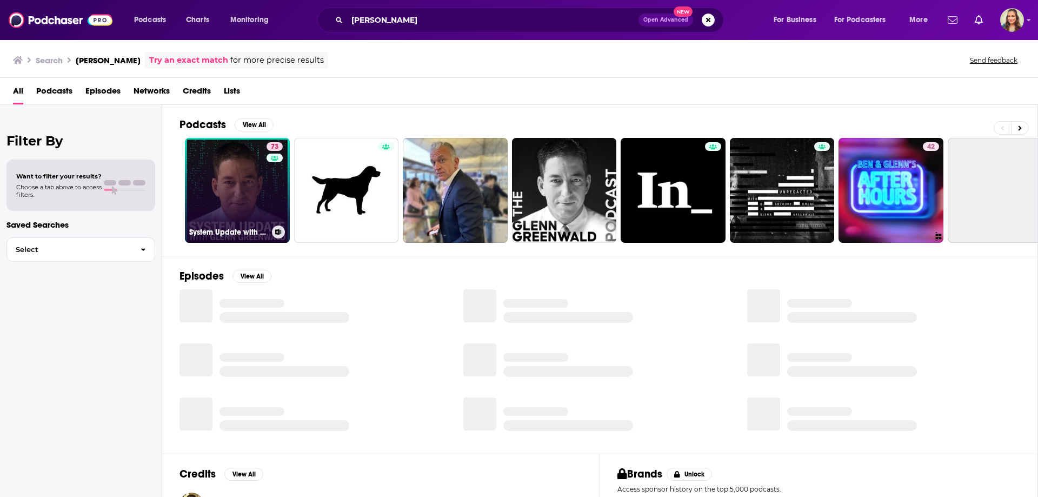
click at [246, 197] on link "73 System Update with [PERSON_NAME]" at bounding box center [237, 190] width 105 height 105
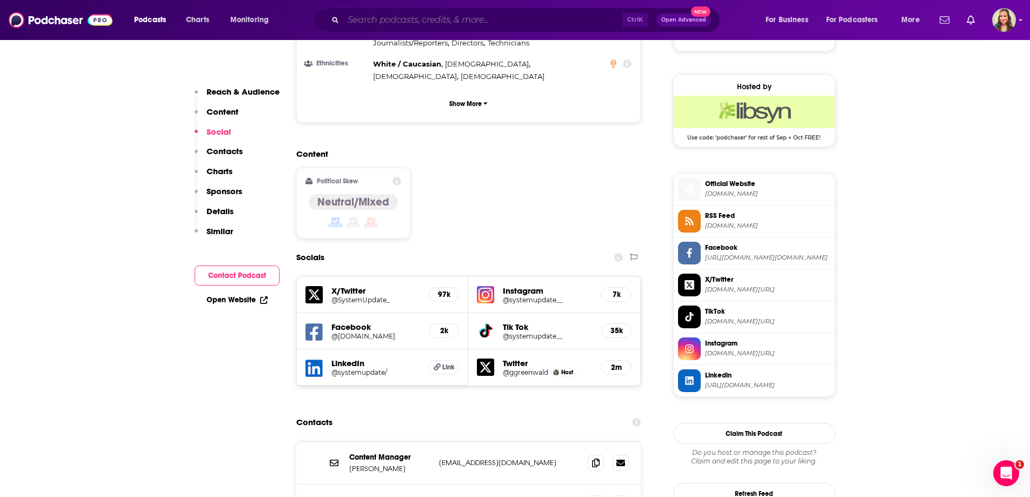
click at [472, 24] on input "Search podcasts, credits, & more..." at bounding box center [482, 19] width 279 height 17
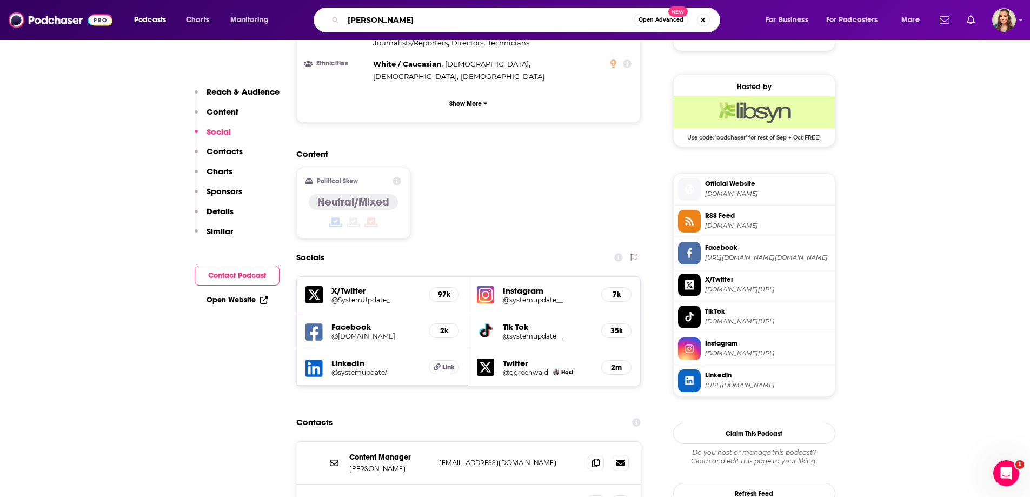
type input "[PERSON_NAME]"
click at [565, 17] on input "[PERSON_NAME]" at bounding box center [488, 19] width 290 height 17
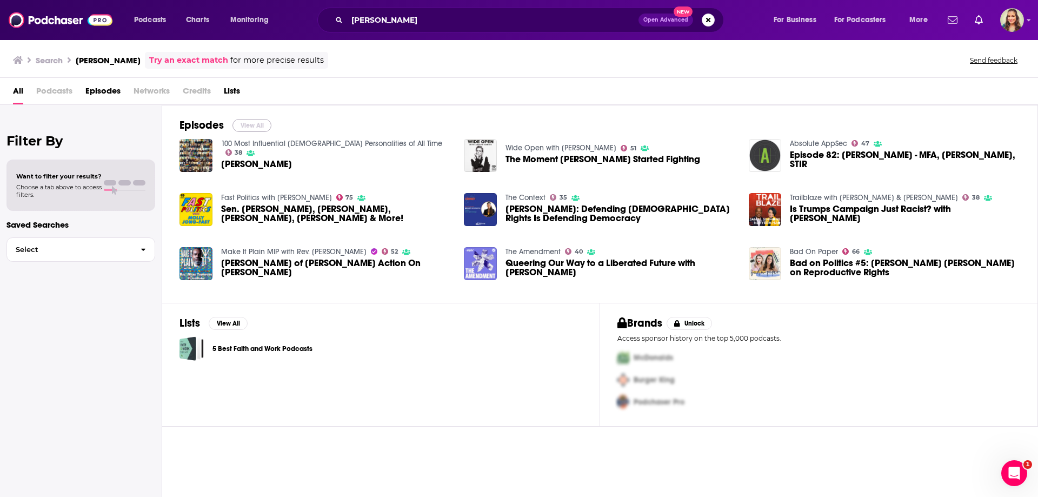
click at [249, 122] on button "View All" at bounding box center [252, 125] width 39 height 13
